Goal: Navigation & Orientation: Find specific page/section

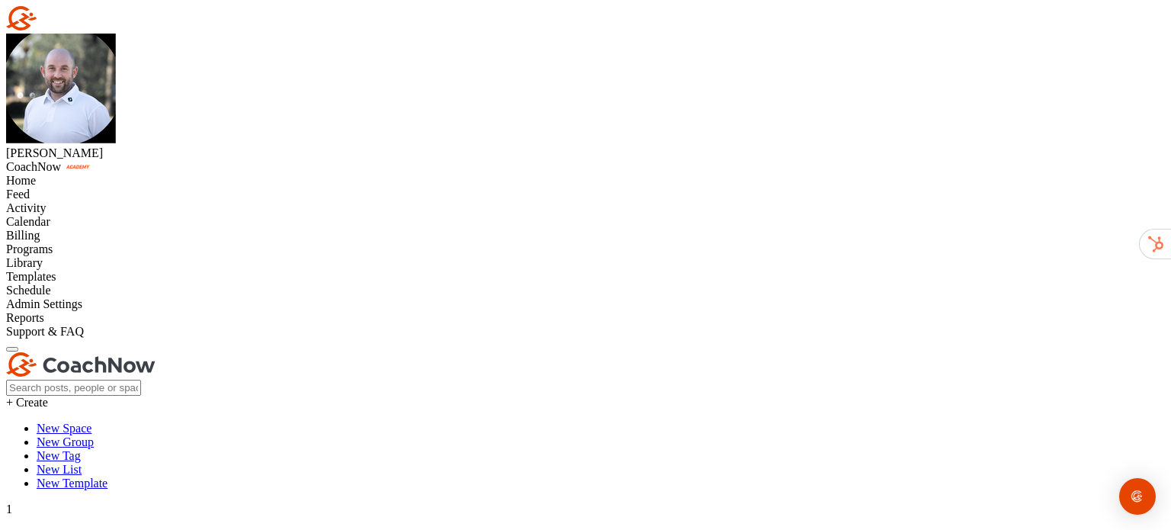
scroll to position [152, 0]
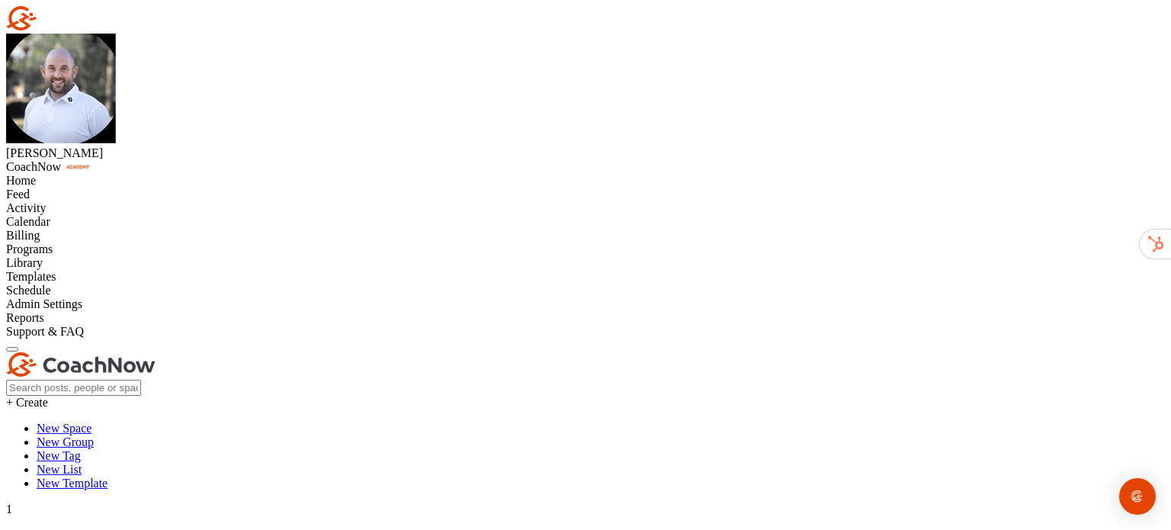
click at [79, 215] on div "Activity" at bounding box center [585, 208] width 1158 height 14
click at [98, 229] on div "Calendar" at bounding box center [585, 222] width 1158 height 14
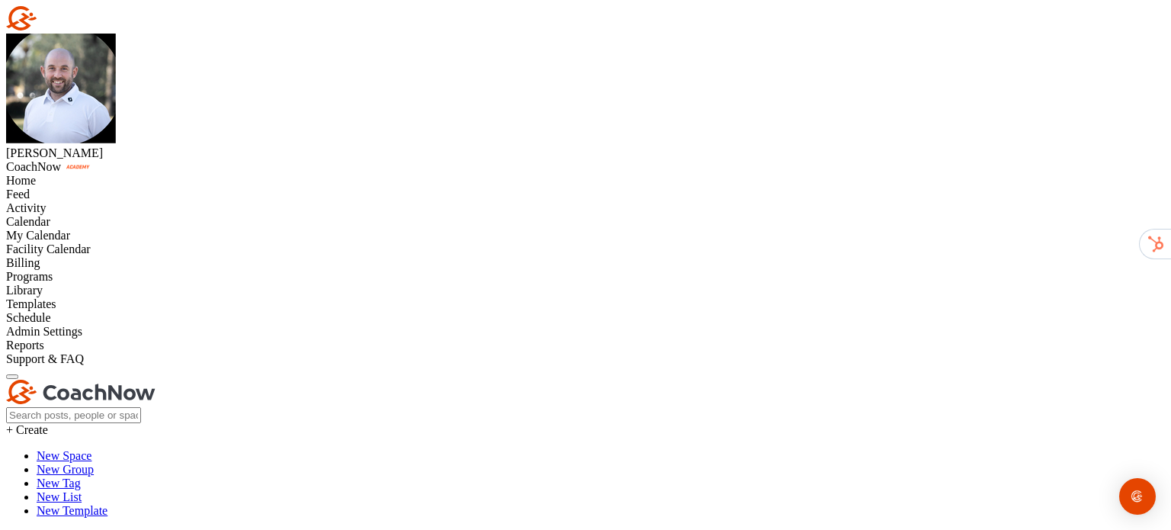
click at [106, 242] on div "My Calendar" at bounding box center [585, 236] width 1158 height 14
click at [80, 256] on div "Facility Calendar" at bounding box center [585, 249] width 1158 height 14
click at [75, 270] on div "Billing" at bounding box center [585, 263] width 1158 height 14
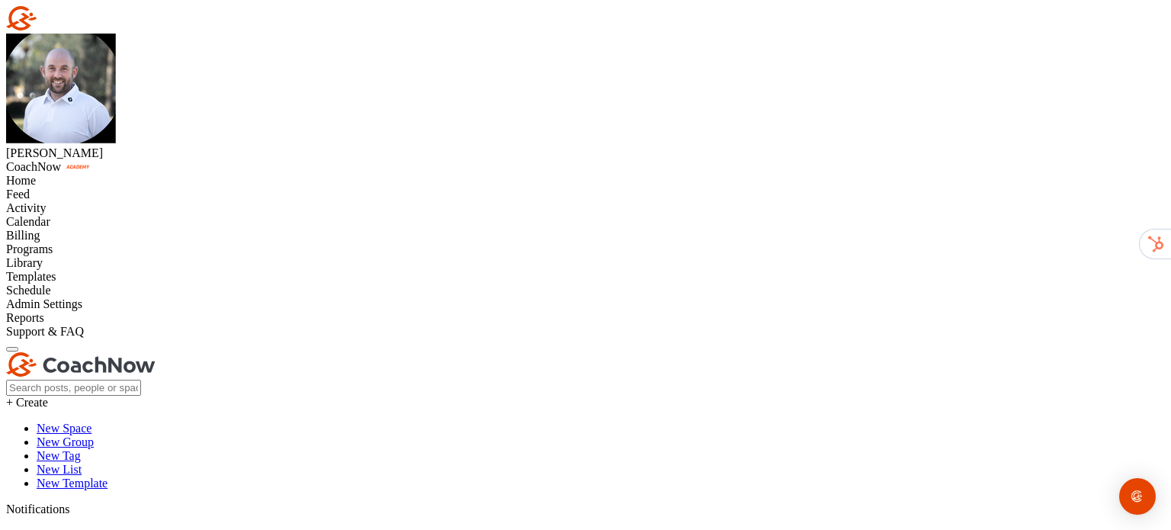
click at [79, 256] on div "Programs" at bounding box center [585, 249] width 1158 height 14
click at [76, 284] on div "Templates" at bounding box center [585, 277] width 1158 height 14
